Goal: Information Seeking & Learning: Learn about a topic

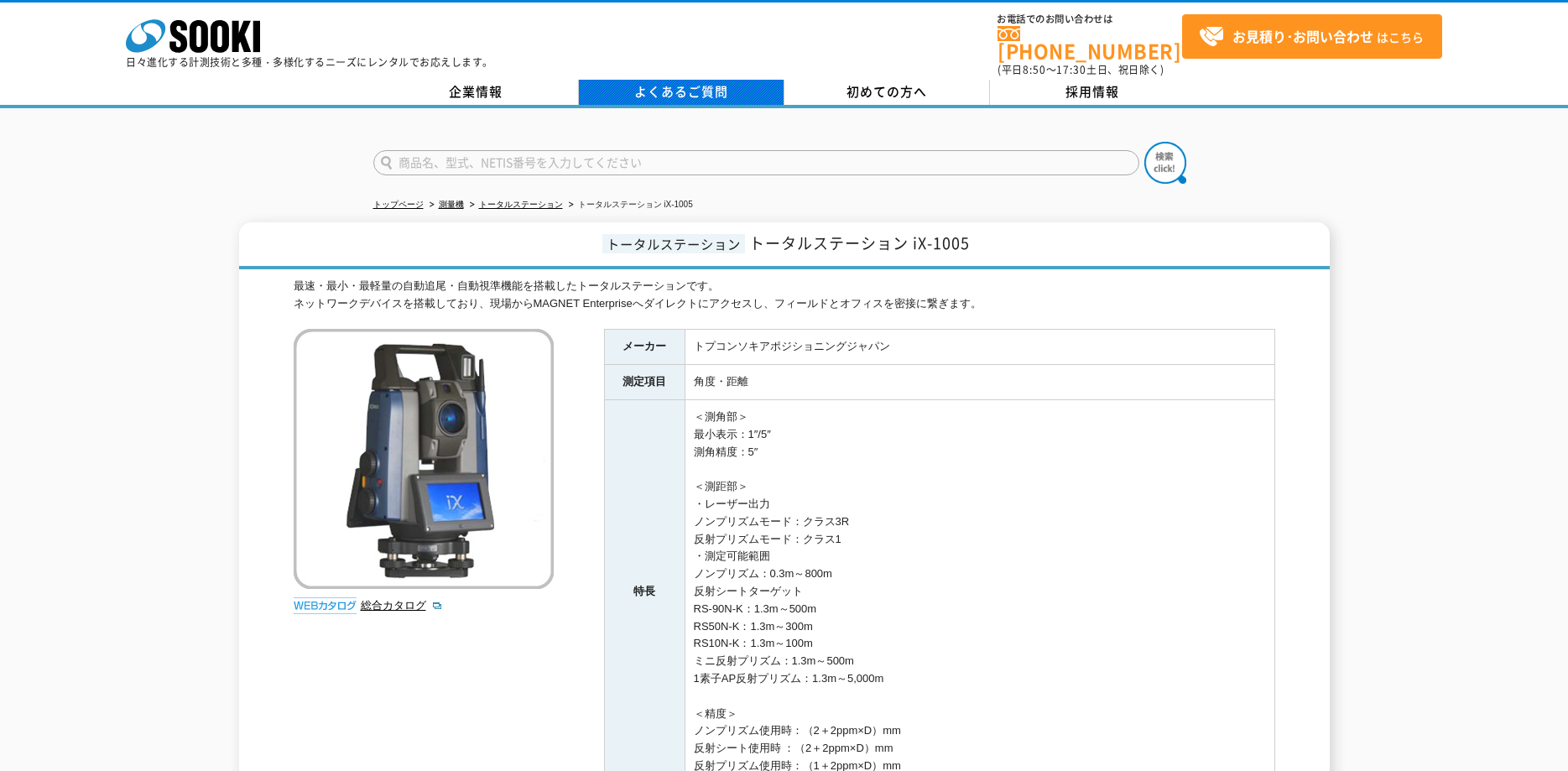
click at [655, 90] on link "よくあるご質問" at bounding box center [682, 92] width 206 height 25
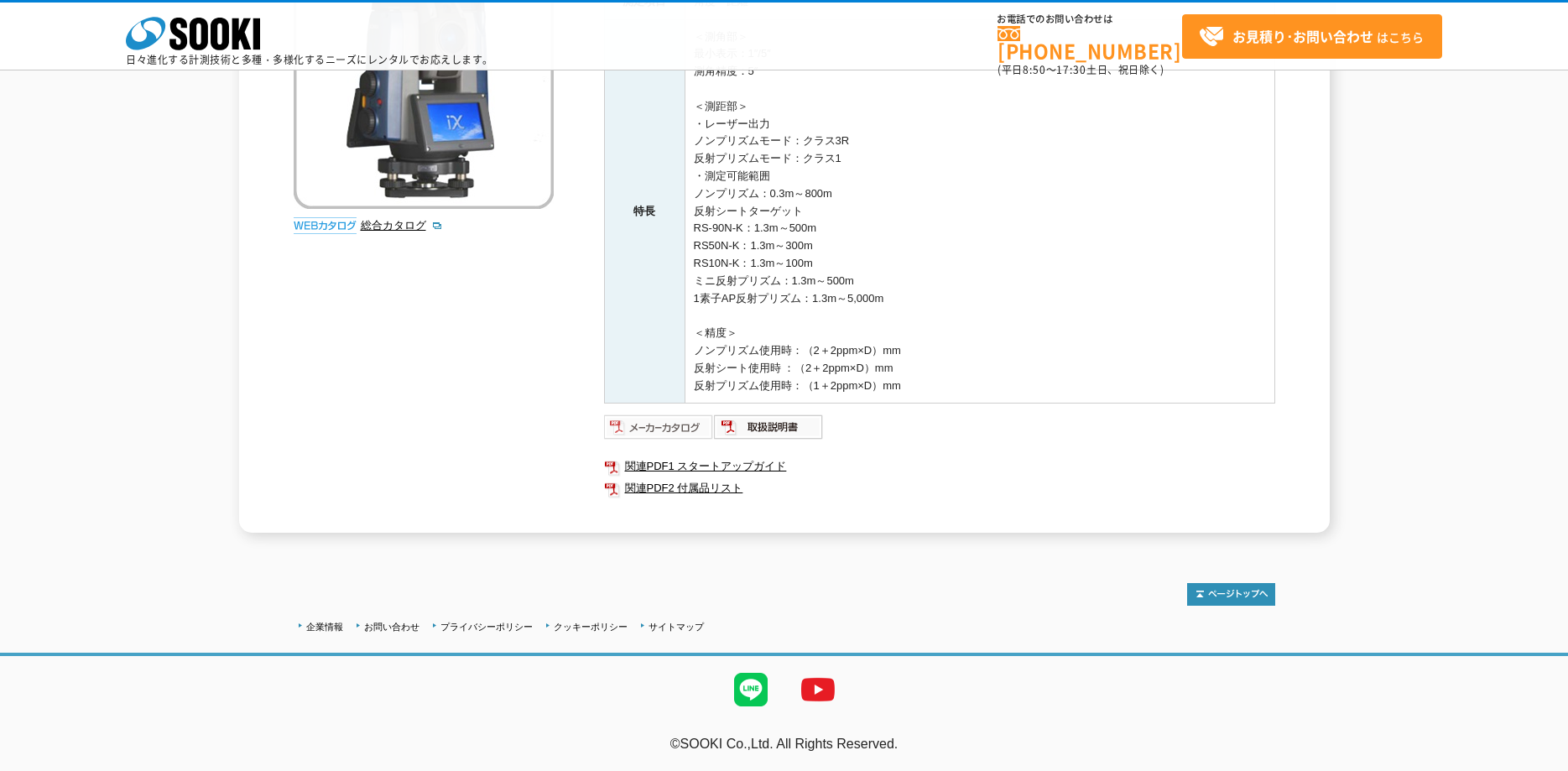
click at [672, 434] on img at bounding box center [659, 427] width 110 height 27
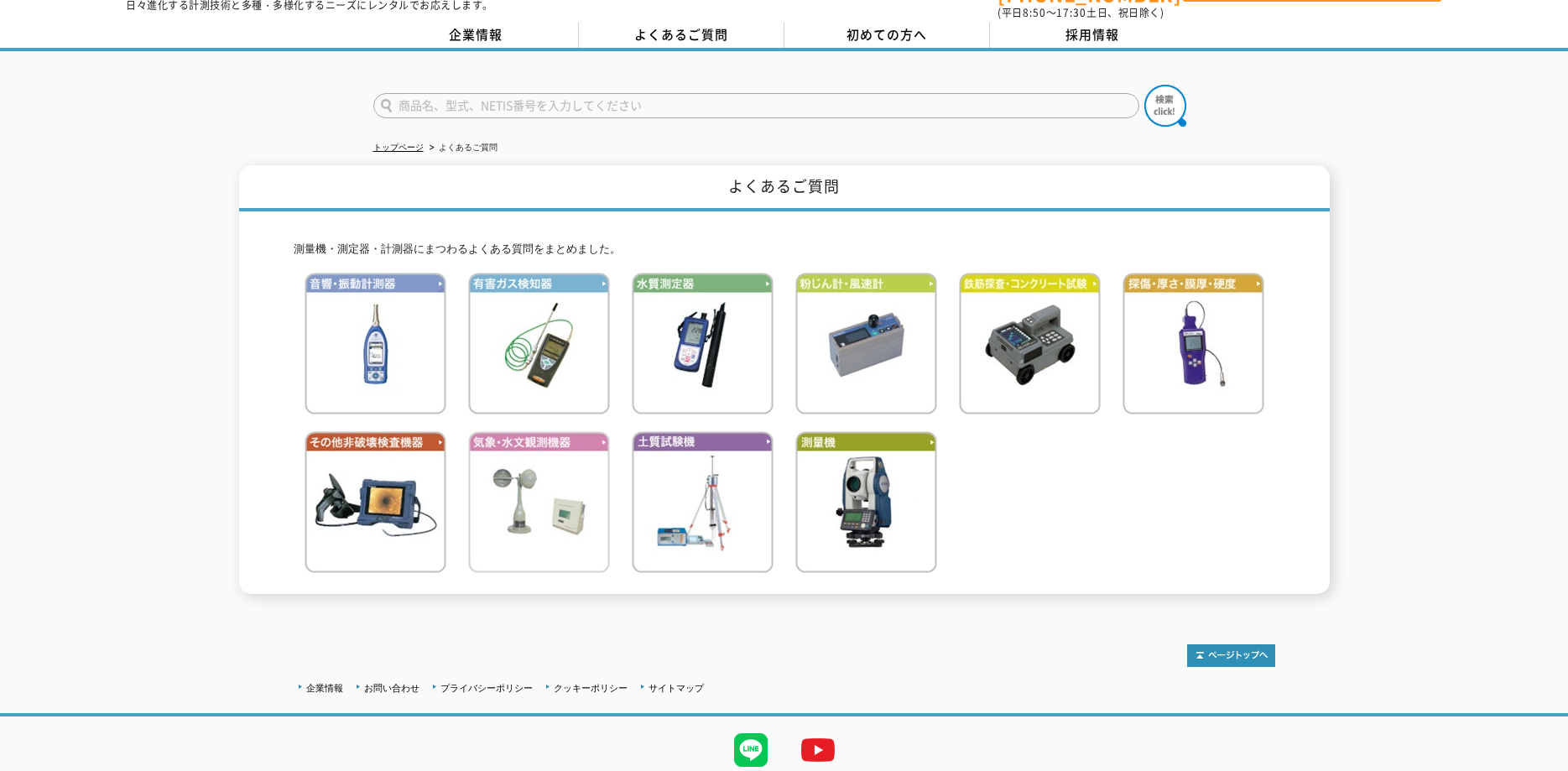
scroll to position [112, 0]
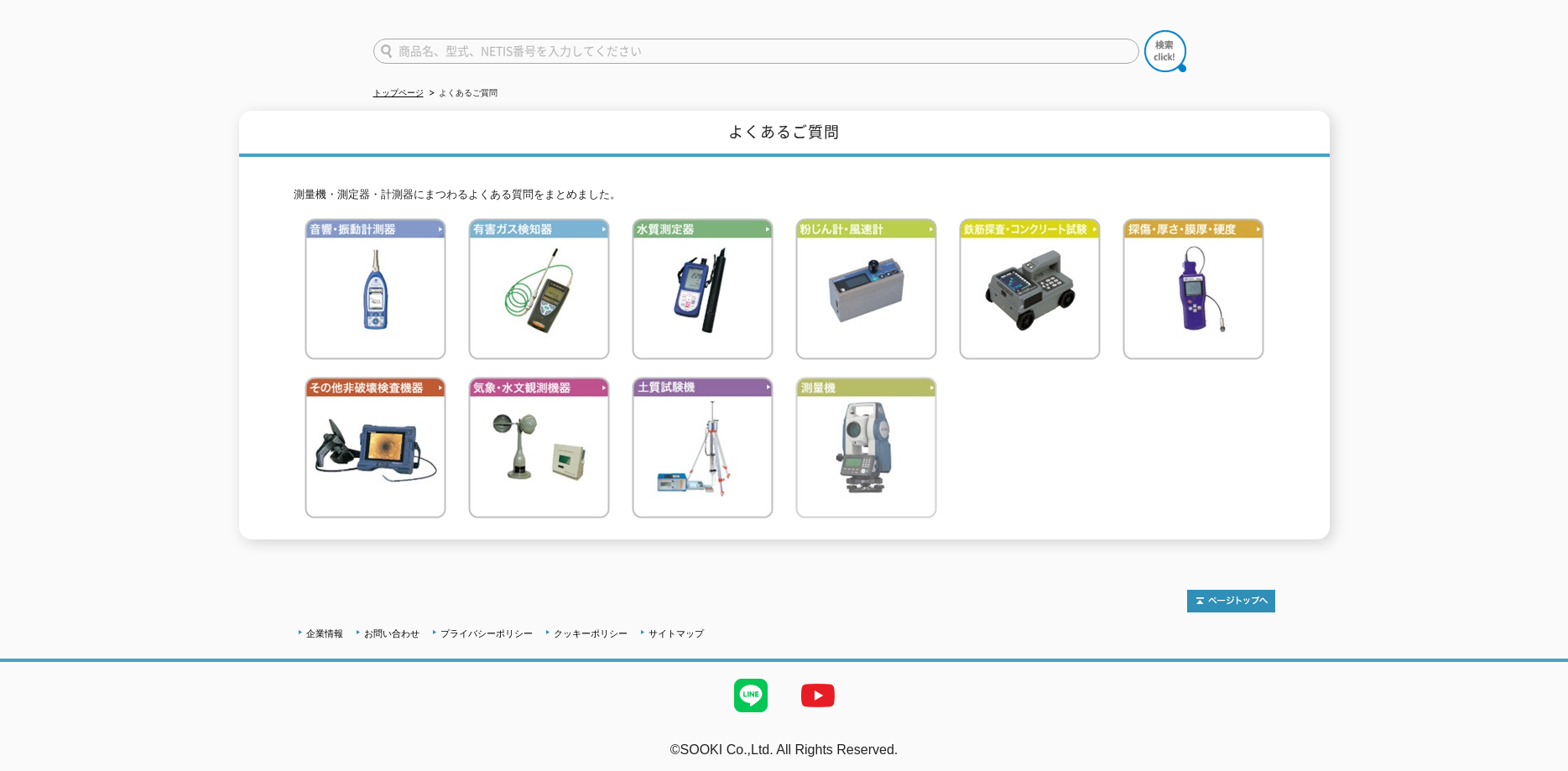
click at [853, 458] on img at bounding box center [865, 447] width 141 height 141
click at [831, 459] on img at bounding box center [865, 447] width 141 height 141
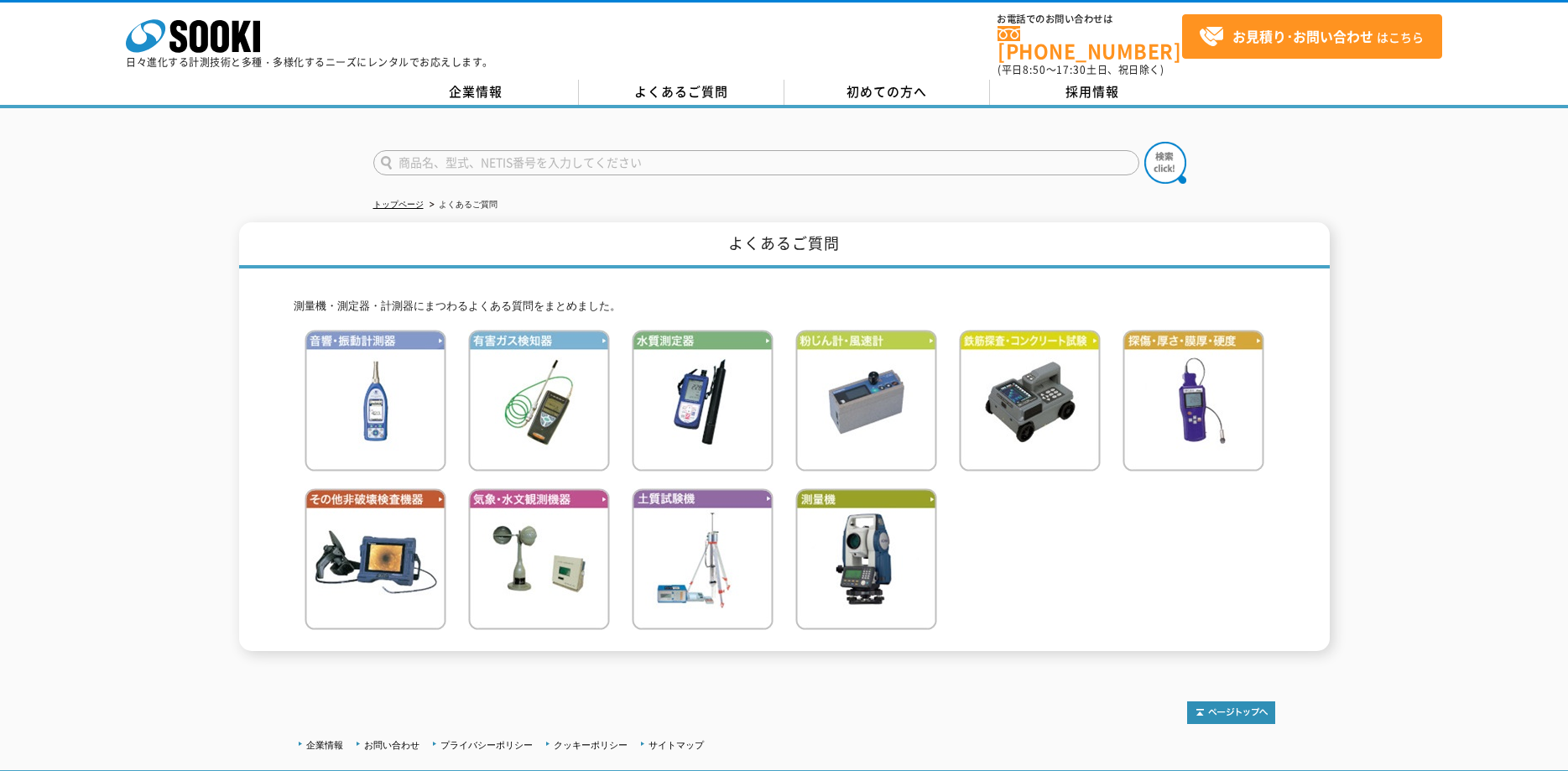
scroll to position [112, 0]
